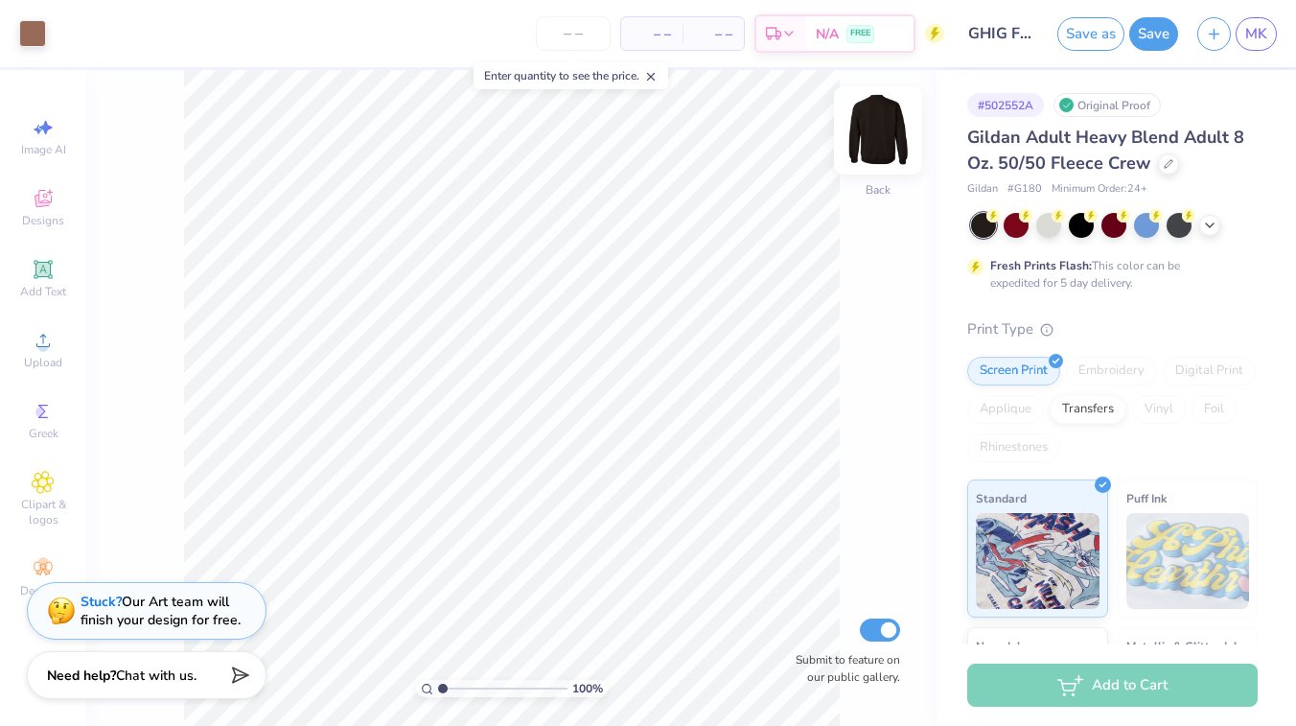
click at [886, 139] on img at bounding box center [878, 130] width 77 height 77
click at [142, 189] on div "100 % Front Submit to feature on our public gallery." at bounding box center [511, 398] width 851 height 656
click at [50, 327] on div "Upload" at bounding box center [43, 349] width 67 height 57
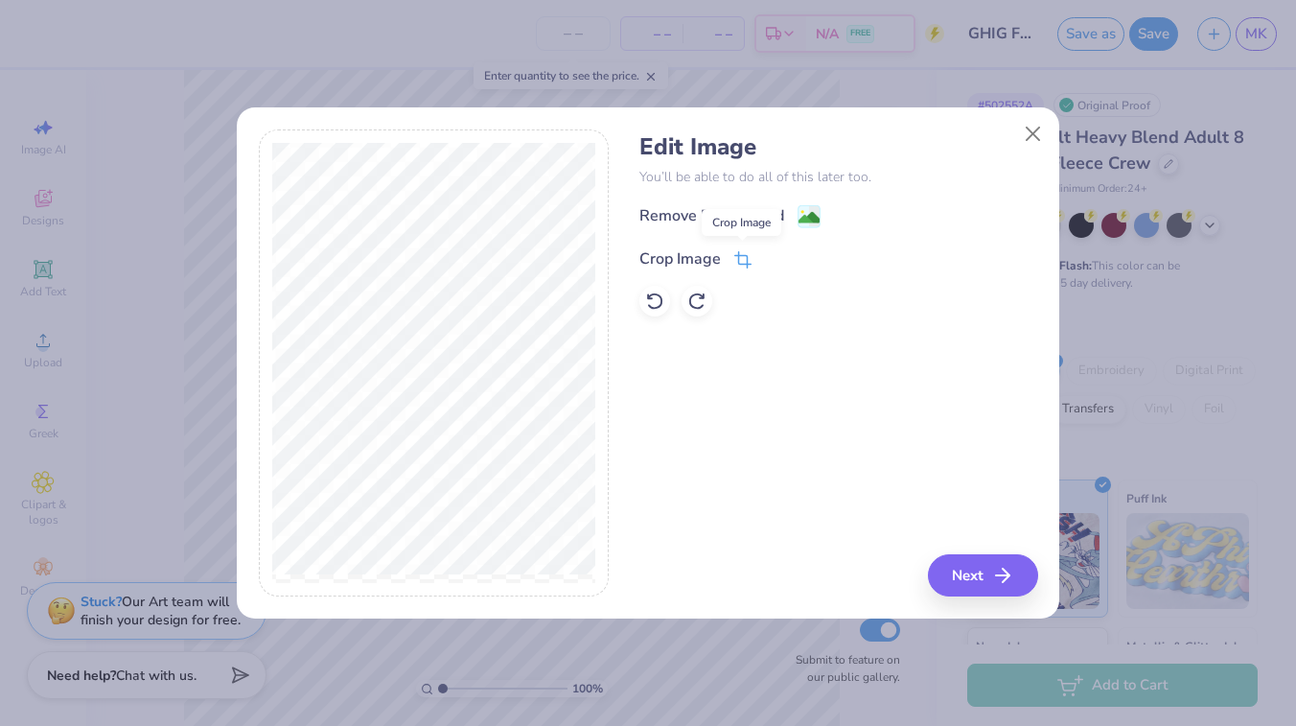
click at [739, 259] on icon at bounding box center [745, 258] width 12 height 12
click at [770, 254] on icon at bounding box center [776, 257] width 12 height 12
click at [970, 577] on button "Next" at bounding box center [986, 575] width 110 height 42
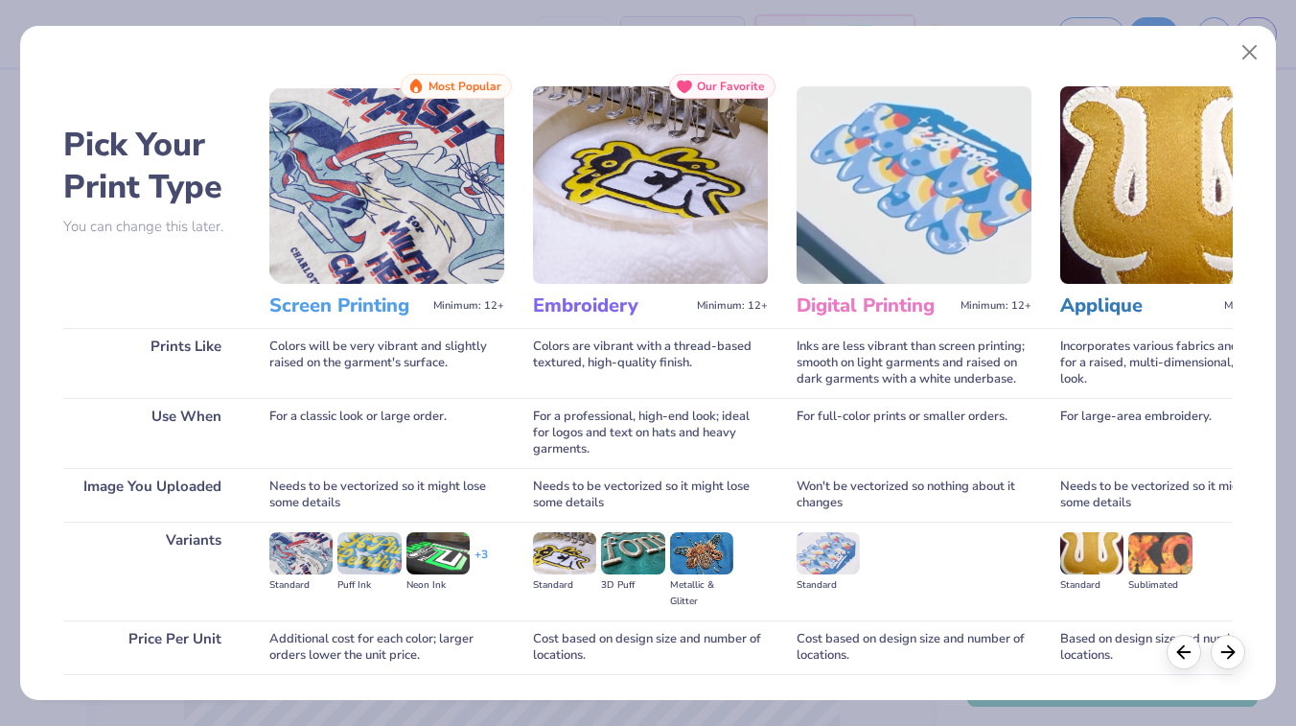
click at [353, 302] on h3 "Screen Printing" at bounding box center [347, 305] width 156 height 25
click at [451, 170] on img at bounding box center [386, 185] width 235 height 198
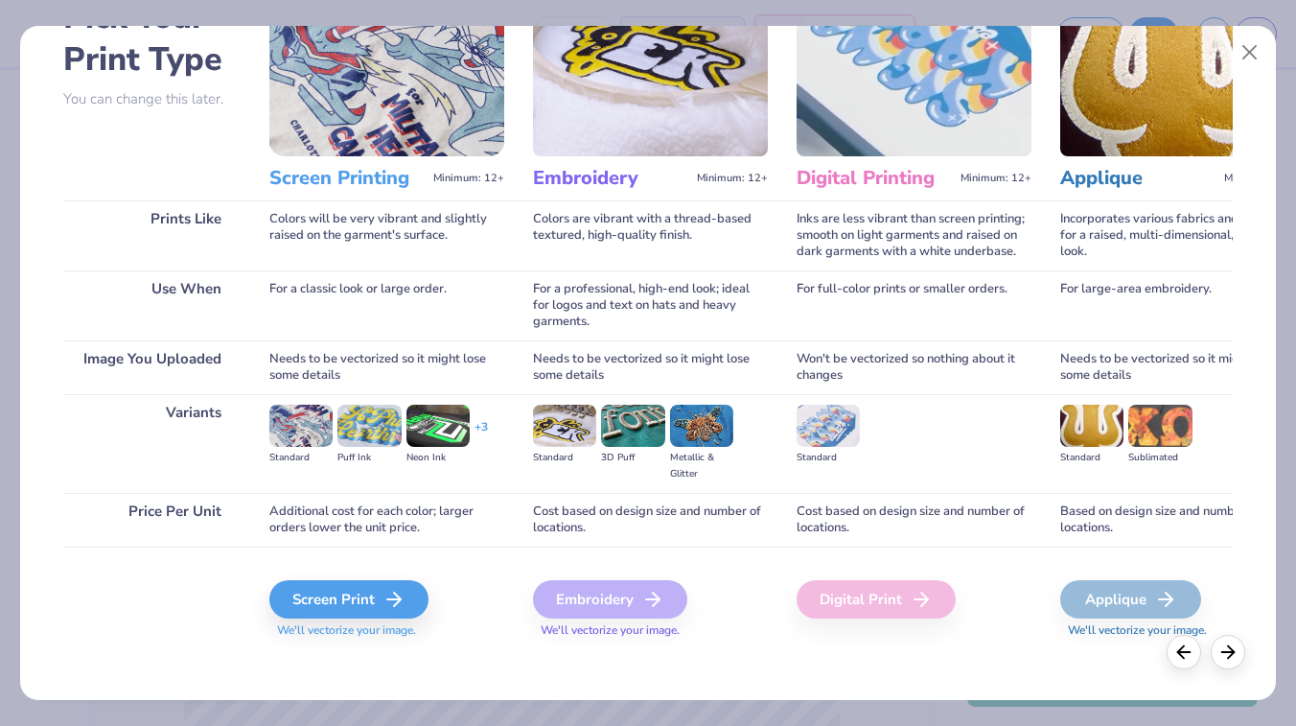
scroll to position [134, 0]
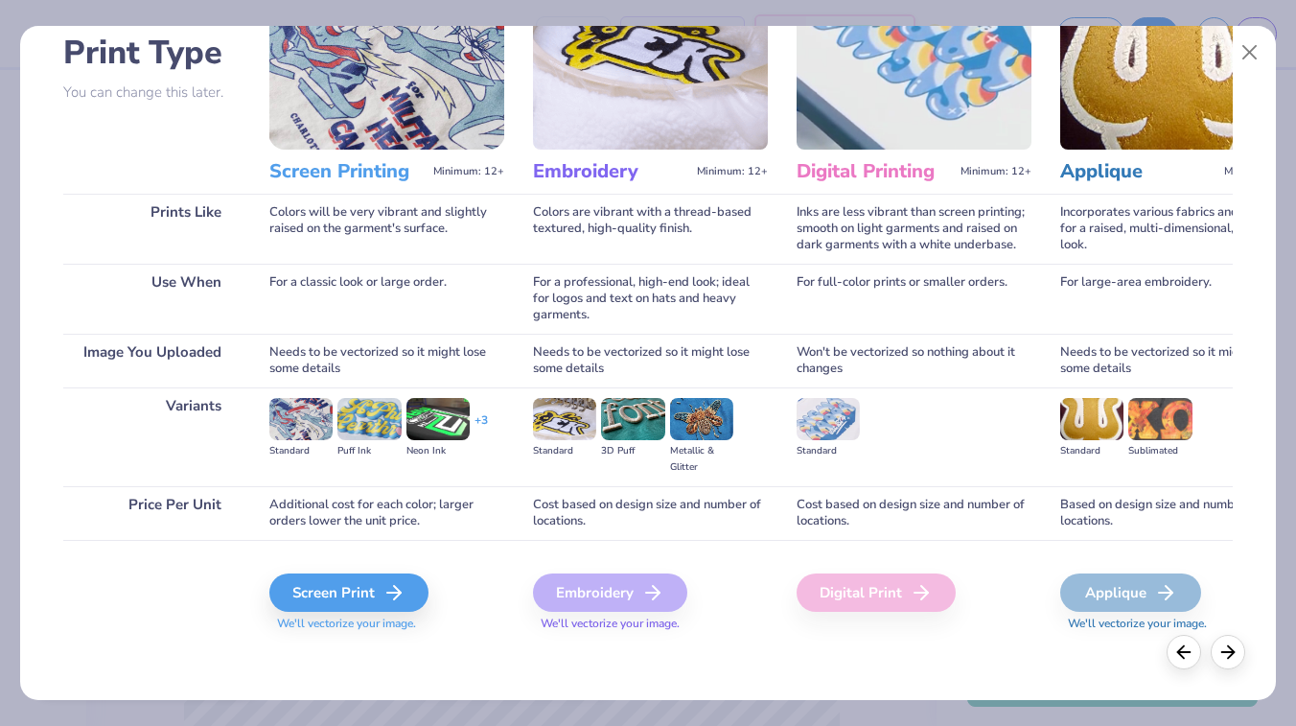
click at [890, 576] on div "Digital Print" at bounding box center [876, 592] width 159 height 38
click at [902, 601] on div "Digital Print" at bounding box center [876, 592] width 159 height 38
click at [309, 589] on div "Screen Print" at bounding box center [351, 592] width 159 height 38
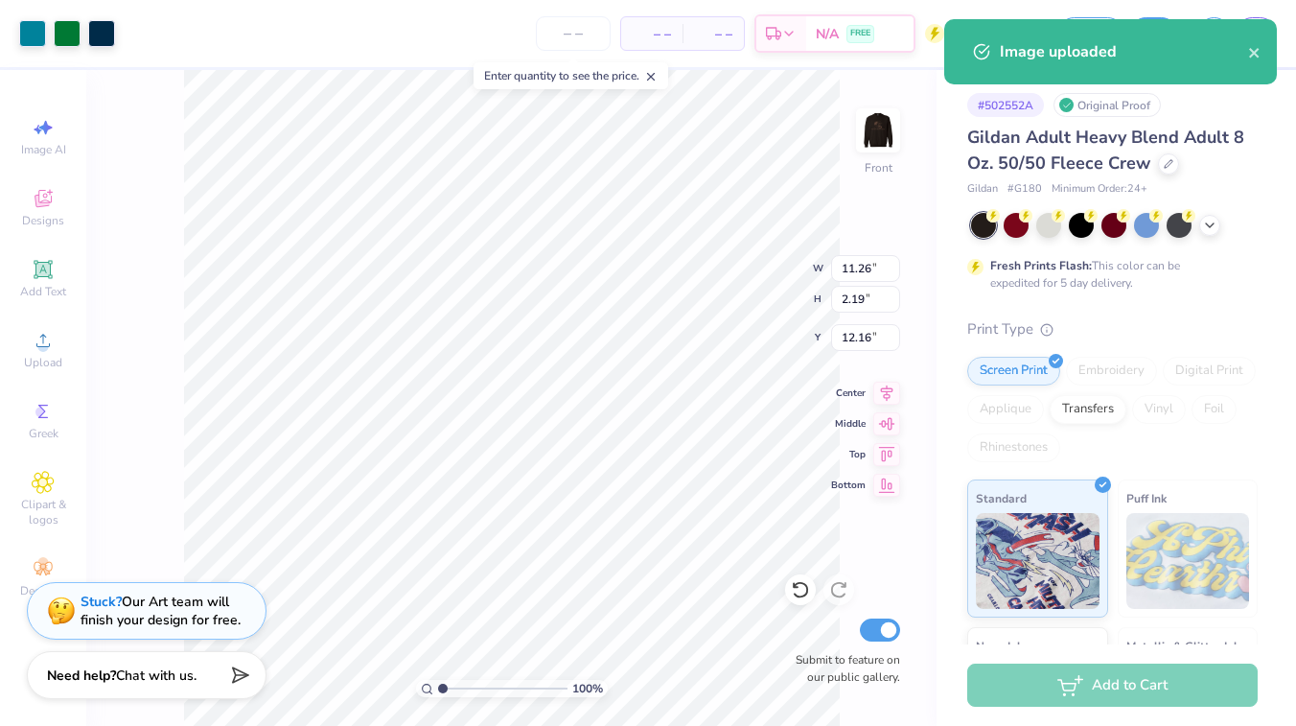
click at [419, 352] on body "Art colors – – Per Item – – Total Est. Delivery N/A FREE Design Title GHIG Fund…" at bounding box center [648, 363] width 1296 height 726
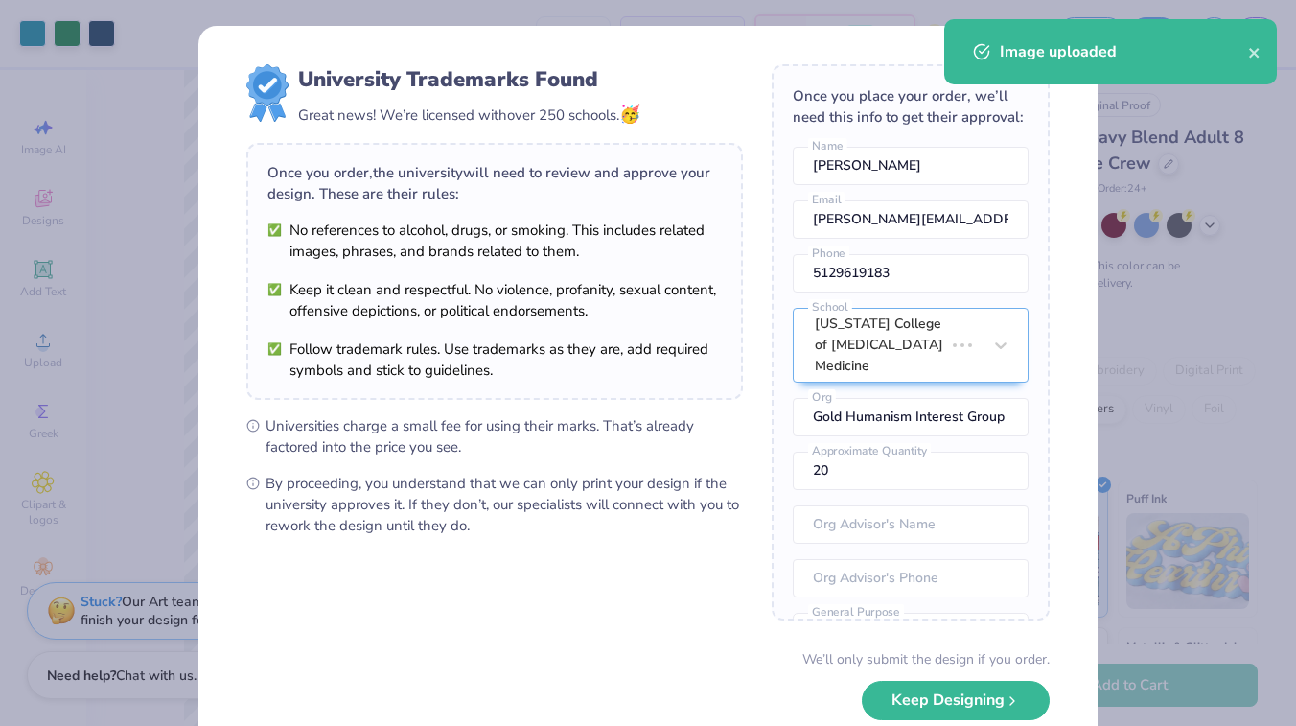
type input "2.60"
type input "0.51"
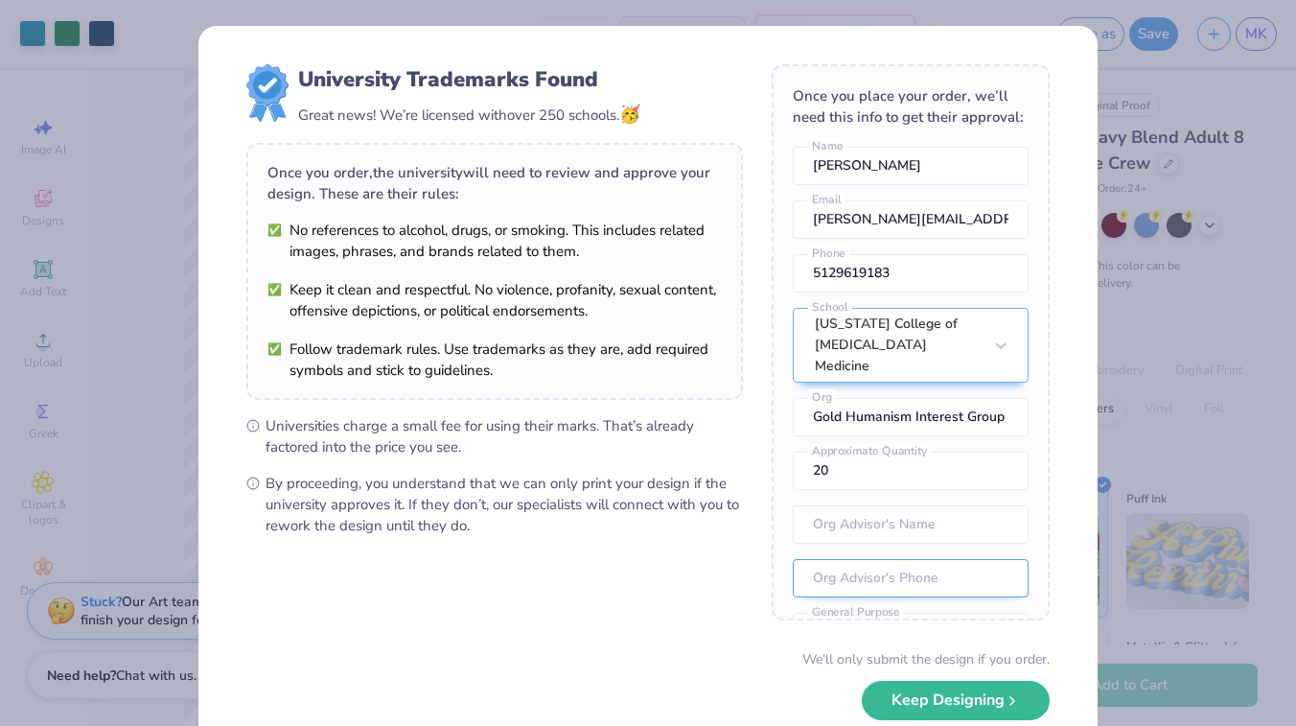
scroll to position [84, 0]
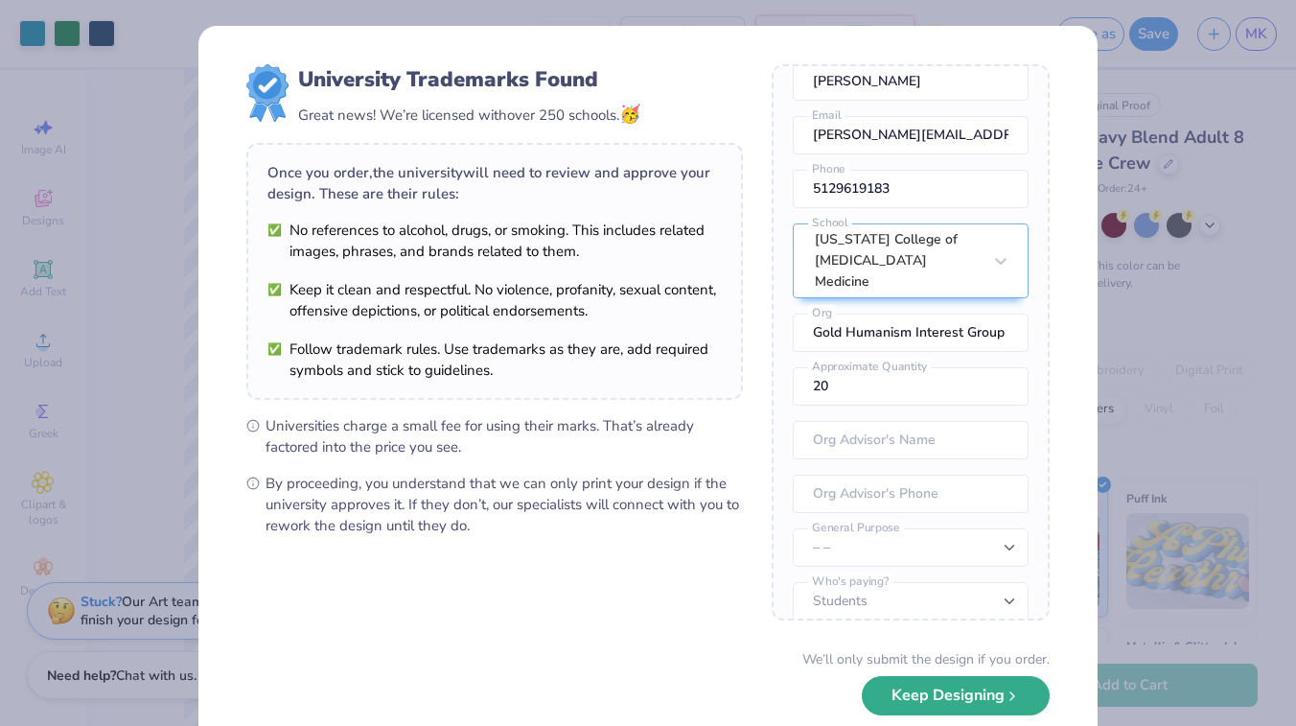
click at [969, 705] on button "Keep Designing" at bounding box center [956, 695] width 188 height 39
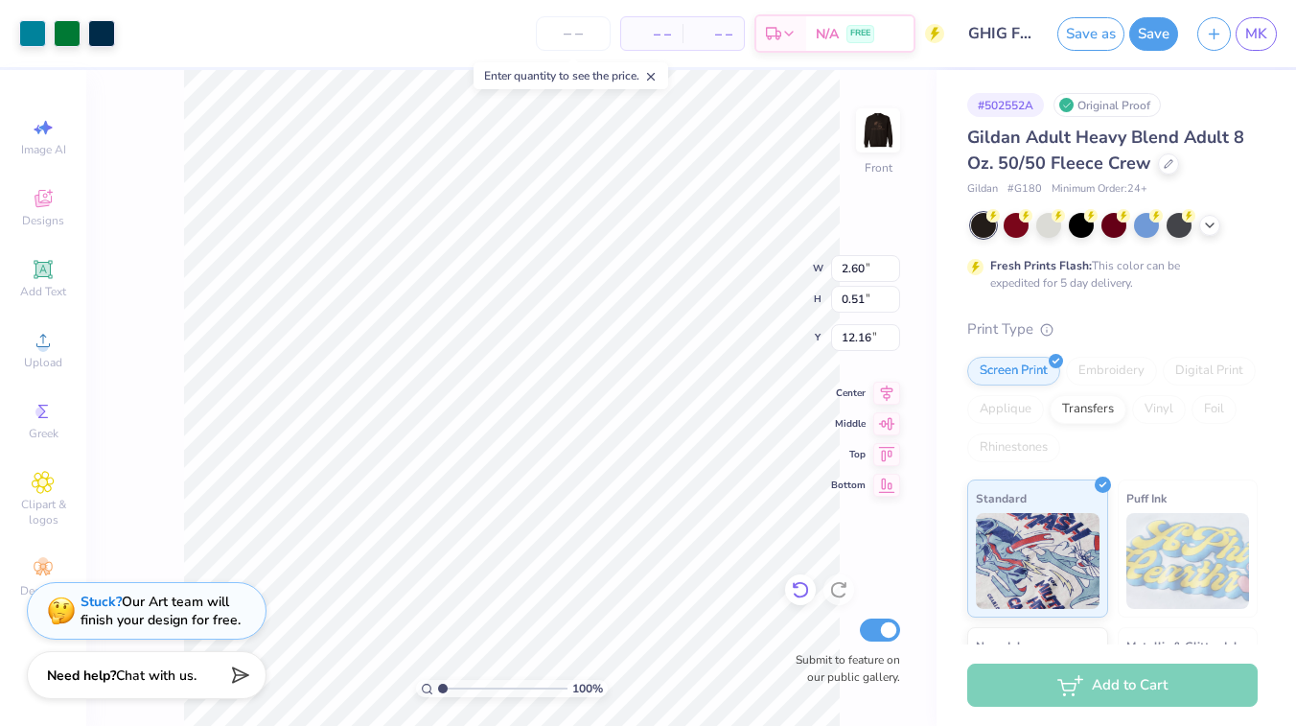
type input "2.49"
type input "2.33"
type input "0.45"
type input "2.55"
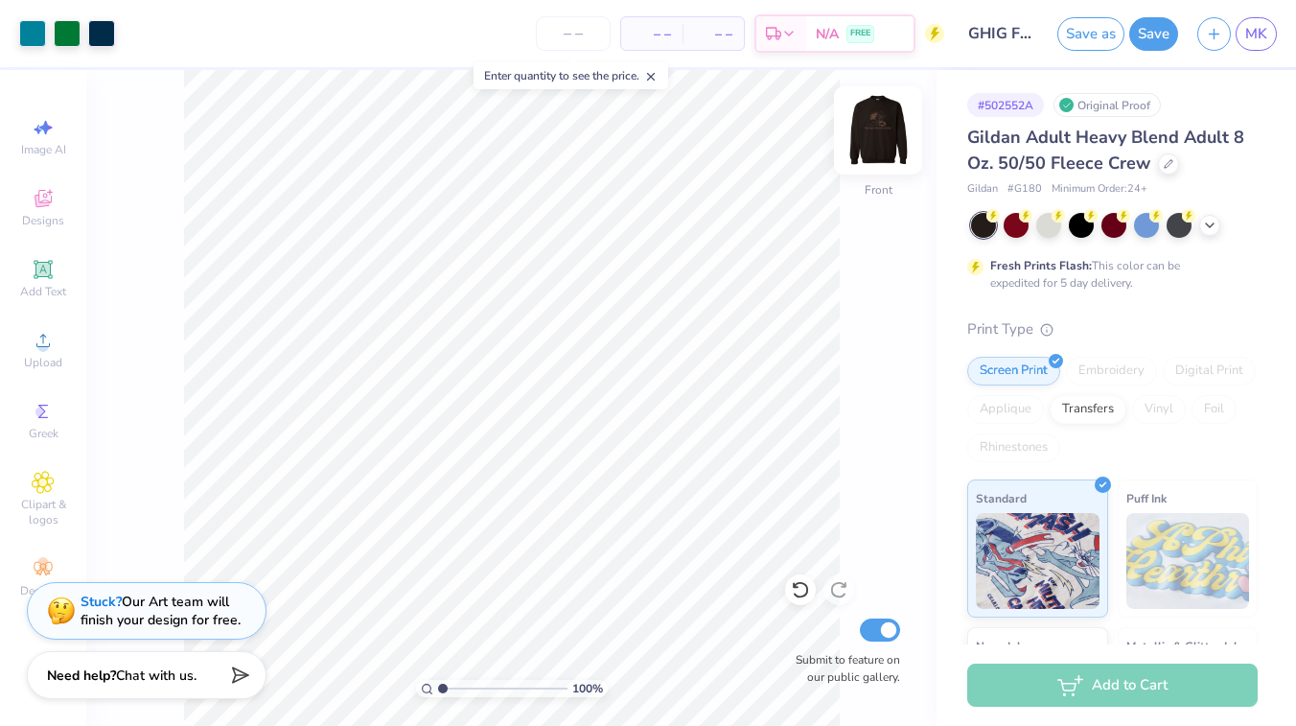
click at [862, 152] on img at bounding box center [878, 130] width 77 height 77
click at [880, 144] on img at bounding box center [878, 130] width 77 height 77
click at [911, 113] on div "100 % Front Submit to feature on our public gallery." at bounding box center [511, 398] width 851 height 656
click at [872, 129] on img at bounding box center [878, 130] width 77 height 77
click at [890, 146] on img at bounding box center [878, 130] width 77 height 77
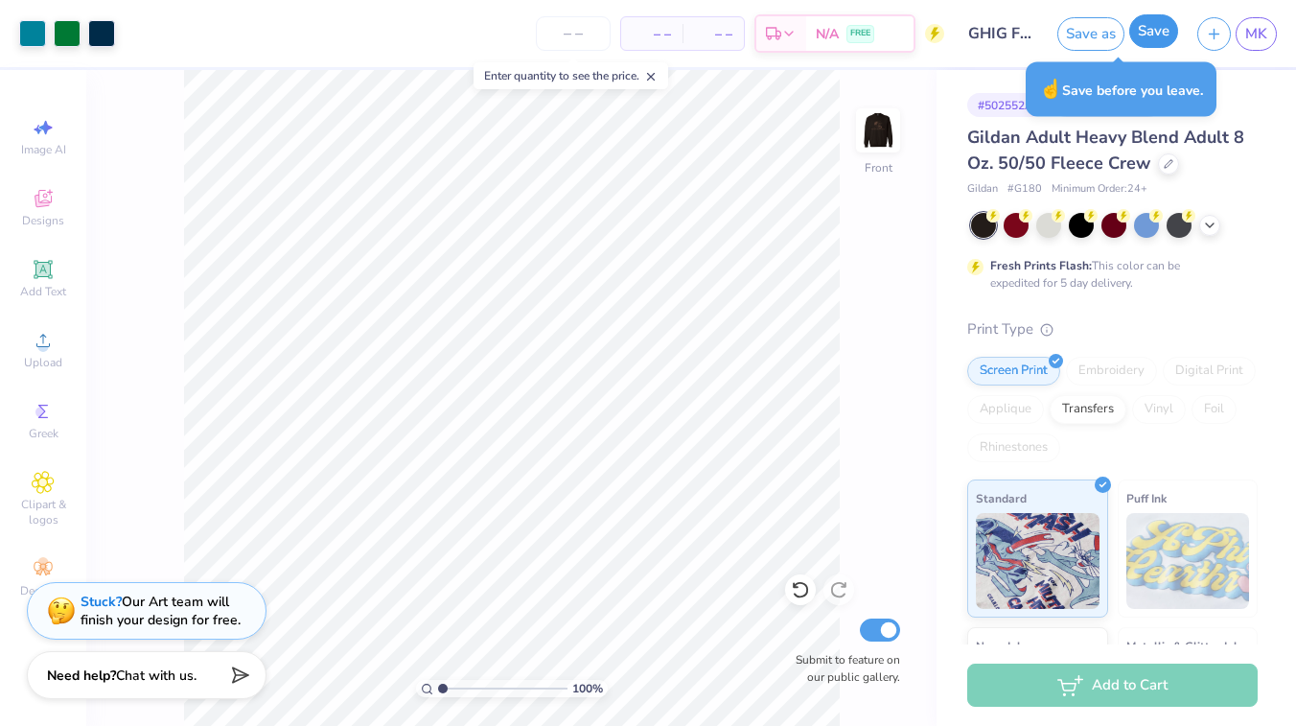
click at [1142, 35] on button "Save" at bounding box center [1154, 31] width 49 height 34
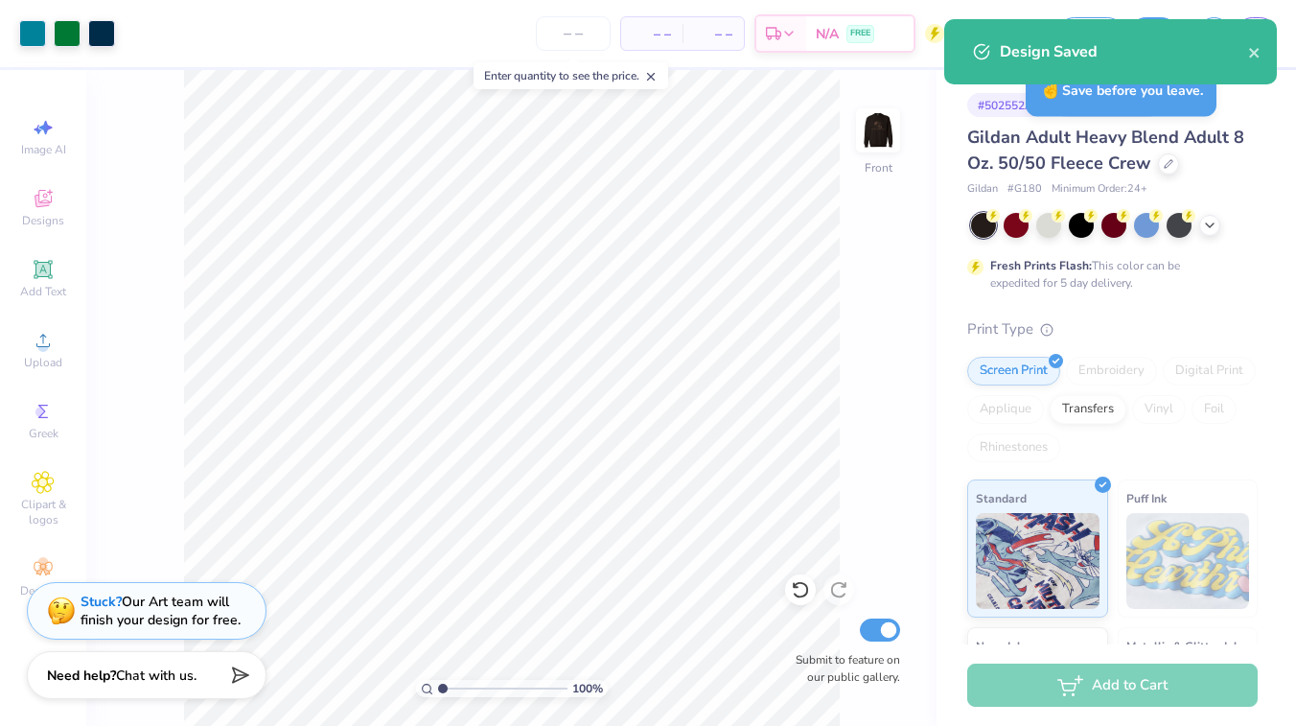
click at [655, 74] on icon at bounding box center [650, 76] width 13 height 13
